Goal: Task Accomplishment & Management: Use online tool/utility

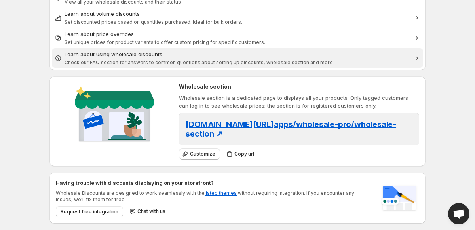
scroll to position [114, 0]
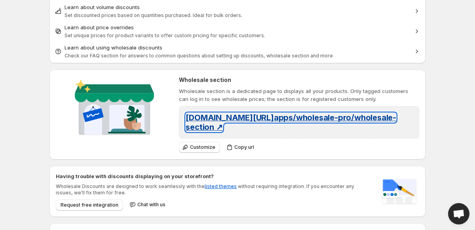
click at [255, 118] on span "[DOMAIN_NAME][URL] apps/wholesale-pro/wholesale-section ↗" at bounding box center [291, 122] width 211 height 19
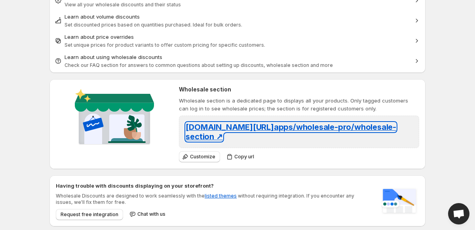
scroll to position [99, 0]
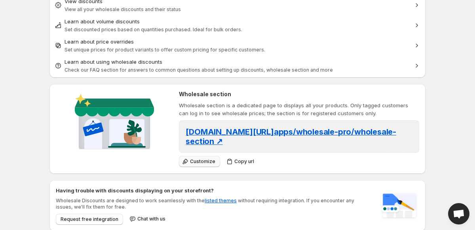
click at [201, 158] on span "Customize" at bounding box center [202, 161] width 25 height 6
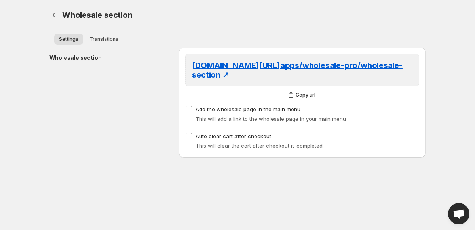
click at [201, 152] on div "[DOMAIN_NAME][URL] apps/wholesale-pro/wholesale-section ↗ Copy url Add the whol…" at bounding box center [302, 102] width 247 height 110
click at [152, 165] on body "Home Discounts B2B Registration Forms Net Terms Account Receivables Manual orde…" at bounding box center [237, 115] width 475 height 230
click at [112, 38] on span "Translations" at bounding box center [103, 39] width 29 height 6
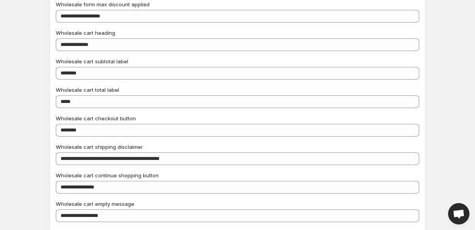
scroll to position [408, 0]
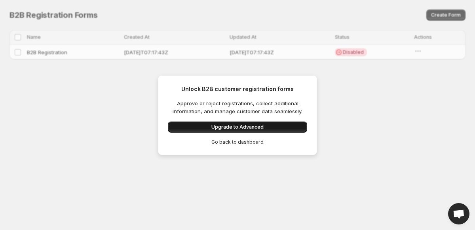
click at [249, 127] on span "Upgrade to Advanced" at bounding box center [237, 127] width 52 height 6
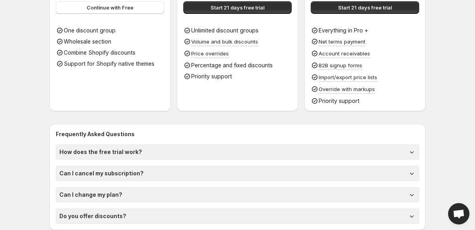
scroll to position [132, 0]
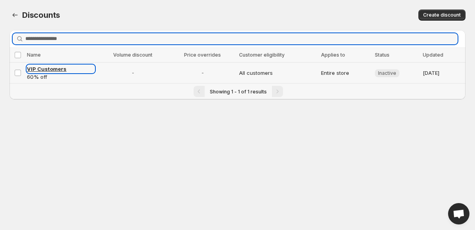
click at [39, 69] on span "VIP Customers" at bounding box center [47, 69] width 40 height 6
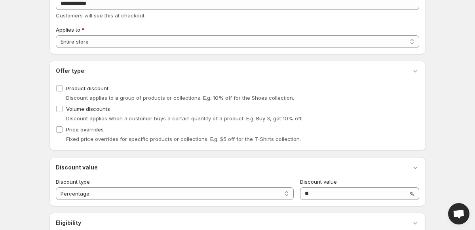
scroll to position [64, 0]
click at [103, 38] on select "**********" at bounding box center [237, 40] width 363 height 13
click at [58, 123] on label "Price overrides" at bounding box center [80, 128] width 48 height 11
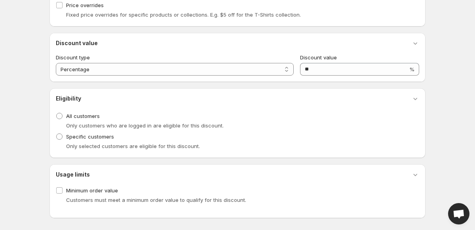
scroll to position [190, 0]
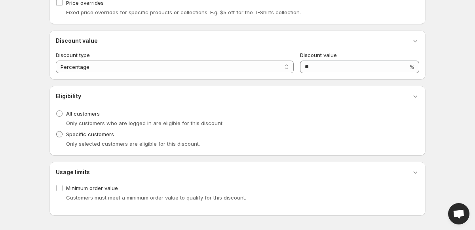
click at [57, 136] on span at bounding box center [59, 134] width 6 height 6
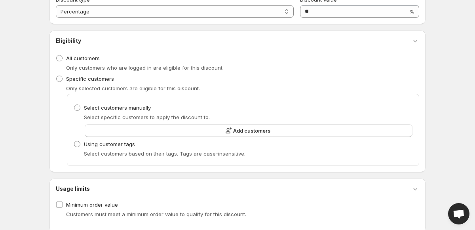
scroll to position [262, 0]
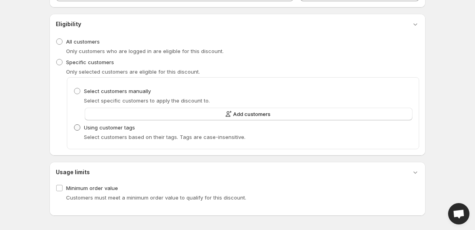
click at [75, 129] on span at bounding box center [77, 127] width 6 height 6
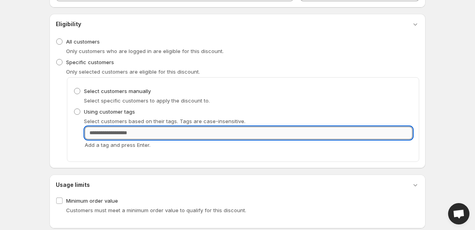
click at [109, 135] on input "Customer Tags" at bounding box center [249, 133] width 328 height 13
click at [143, 167] on div "Eligibility Discount eligibility All customers Only customers who are logged in…" at bounding box center [237, 91] width 376 height 154
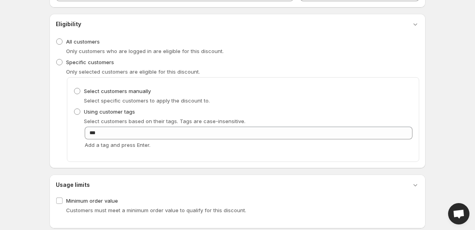
scroll to position [274, 0]
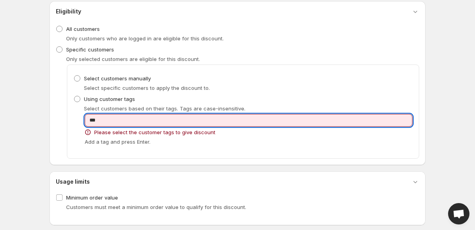
click at [108, 118] on input "***" at bounding box center [249, 120] width 328 height 13
type input "*"
click at [64, 123] on div "Choose a customer selection rule Select customers manually Select specific cust…" at bounding box center [237, 112] width 363 height 94
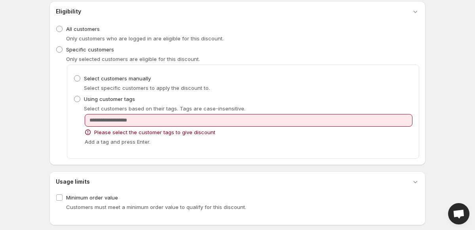
scroll to position [0, 0]
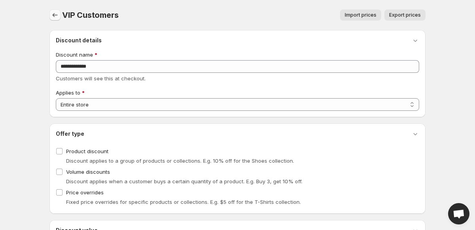
click at [53, 14] on icon "button" at bounding box center [55, 15] width 8 height 8
click at [56, 15] on icon "button" at bounding box center [55, 15] width 8 height 8
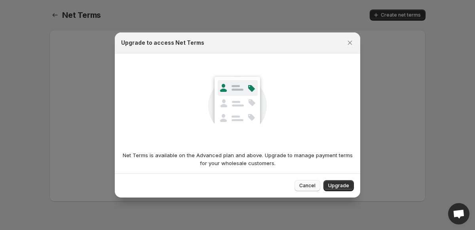
click at [308, 184] on span "Cancel" at bounding box center [307, 185] width 16 height 6
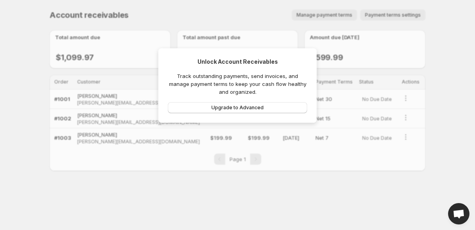
drag, startPoint x: 88, startPoint y: 173, endPoint x: 88, endPoint y: 169, distance: 4.7
click at [88, 173] on body "Home Discounts B2B Registration Forms Net Terms Account Receivables Manual orde…" at bounding box center [237, 115] width 475 height 230
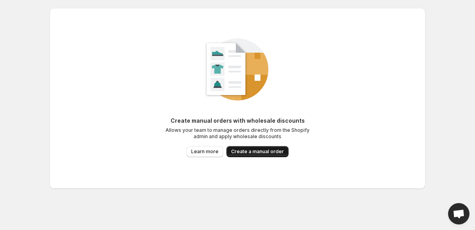
click at [251, 153] on span "Create a manual order" at bounding box center [257, 151] width 53 height 6
